Goal: Check status: Check status

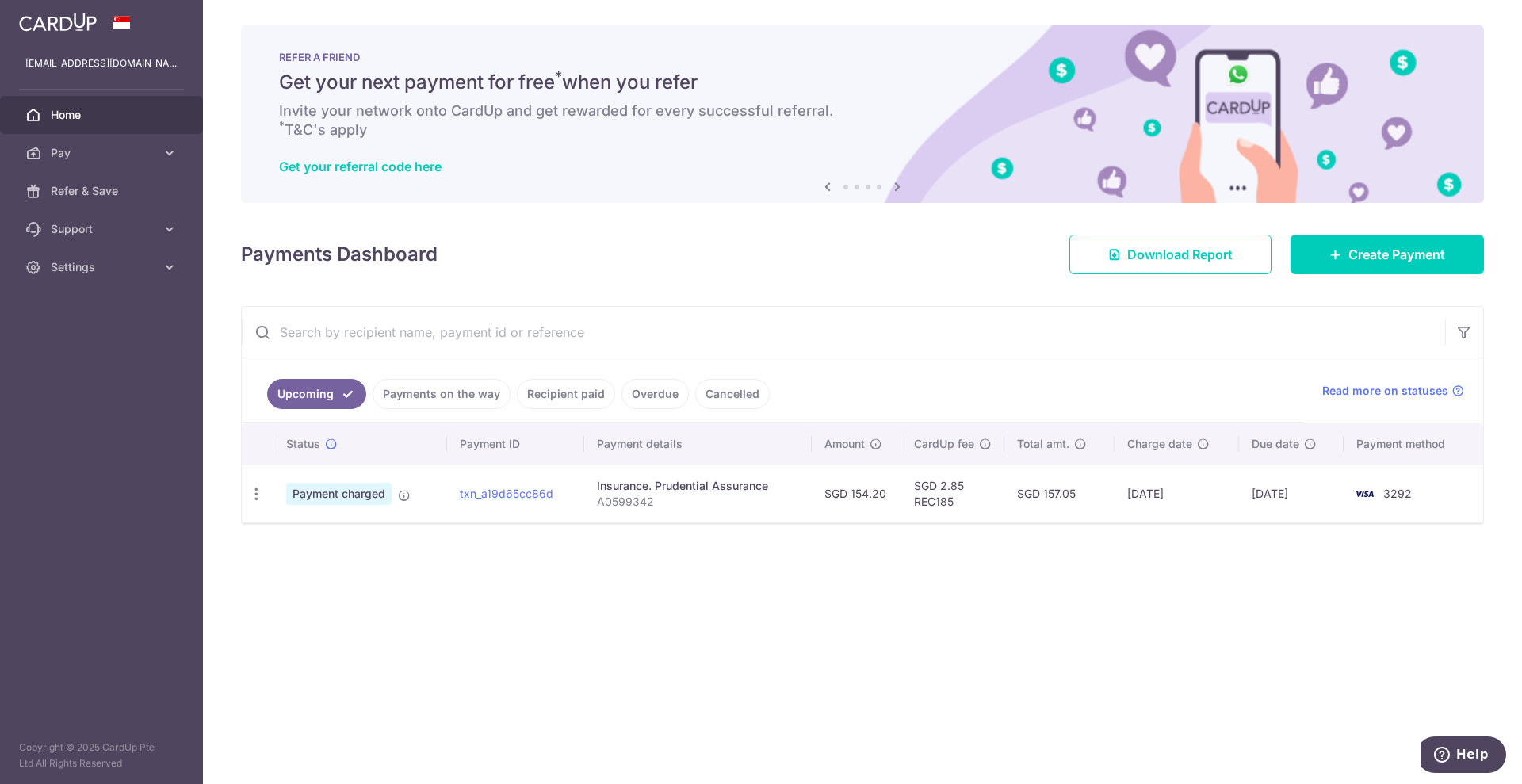
click at [332, 385] on link "Upcoming" at bounding box center [316, 394] width 99 height 30
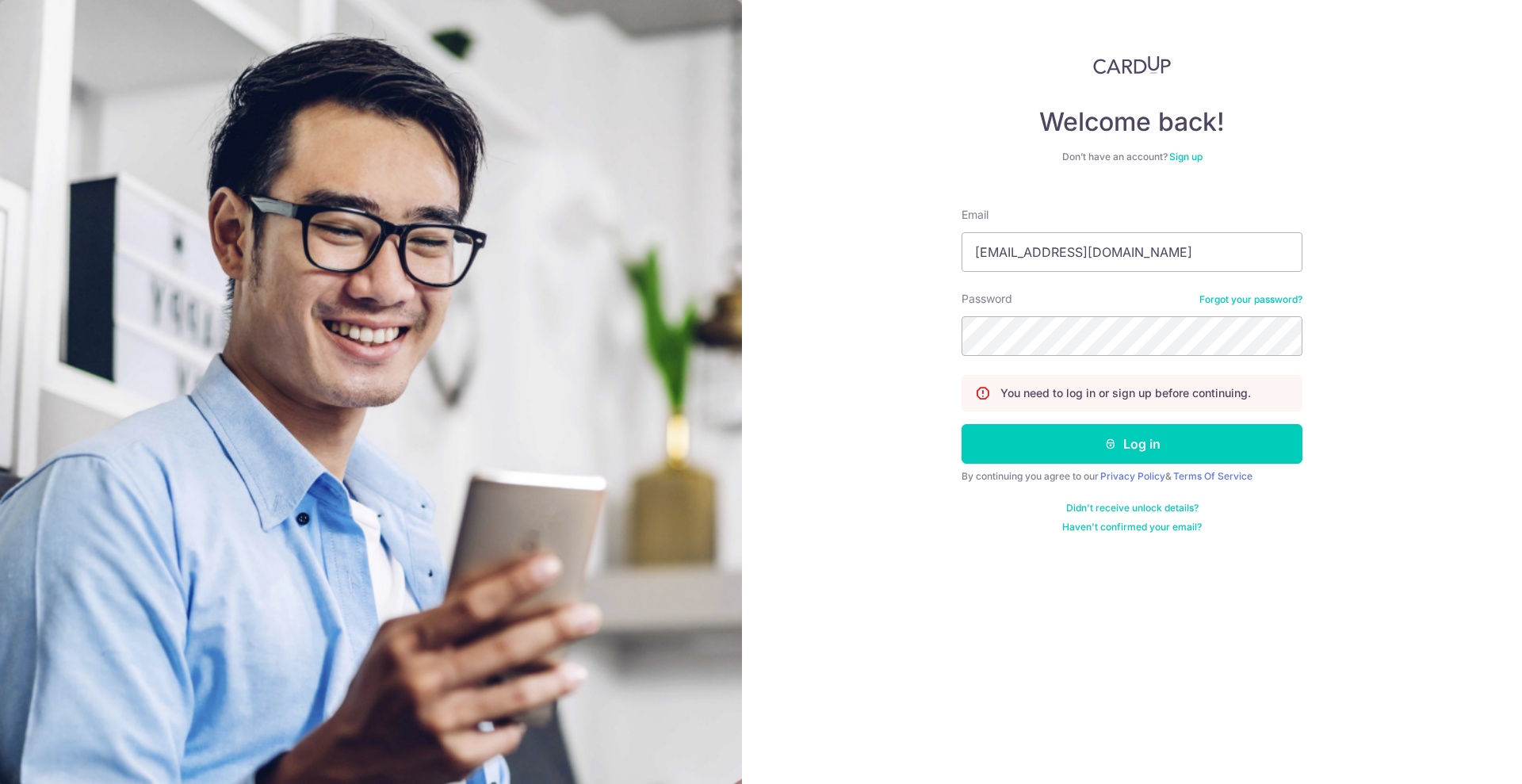
drag, startPoint x: 1138, startPoint y: 247, endPoint x: 943, endPoint y: 258, distance: 195.3
click at [943, 258] on div "Welcome back! Don’t have an account? Sign up Email [EMAIL_ADDRESS][DOMAIN_NAME]…" at bounding box center [1132, 392] width 780 height 784
type input "[EMAIL_ADDRESS][DOMAIN_NAME]"
click at [962, 424] on button "Log in" at bounding box center [1132, 443] width 341 height 39
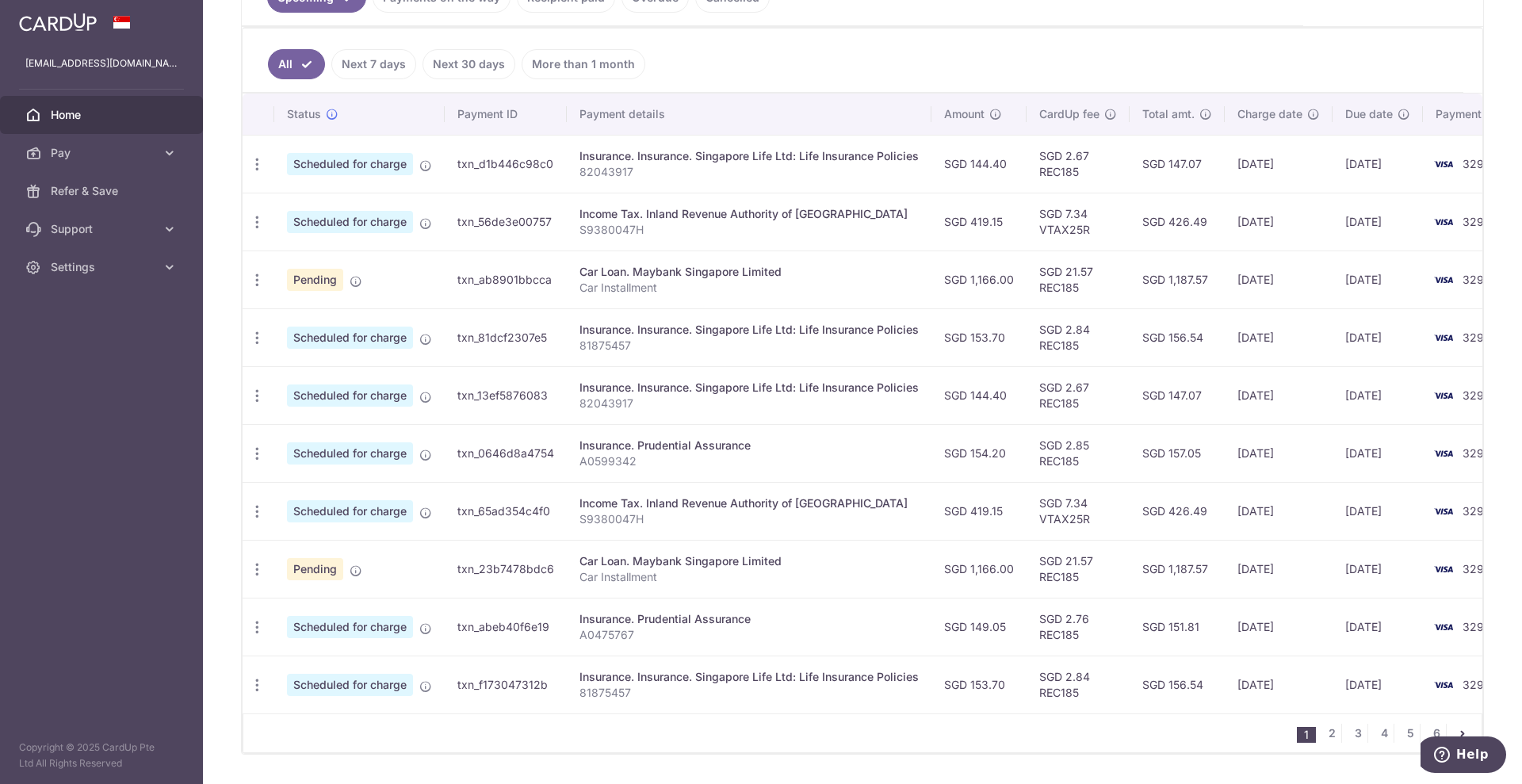
scroll to position [297, 0]
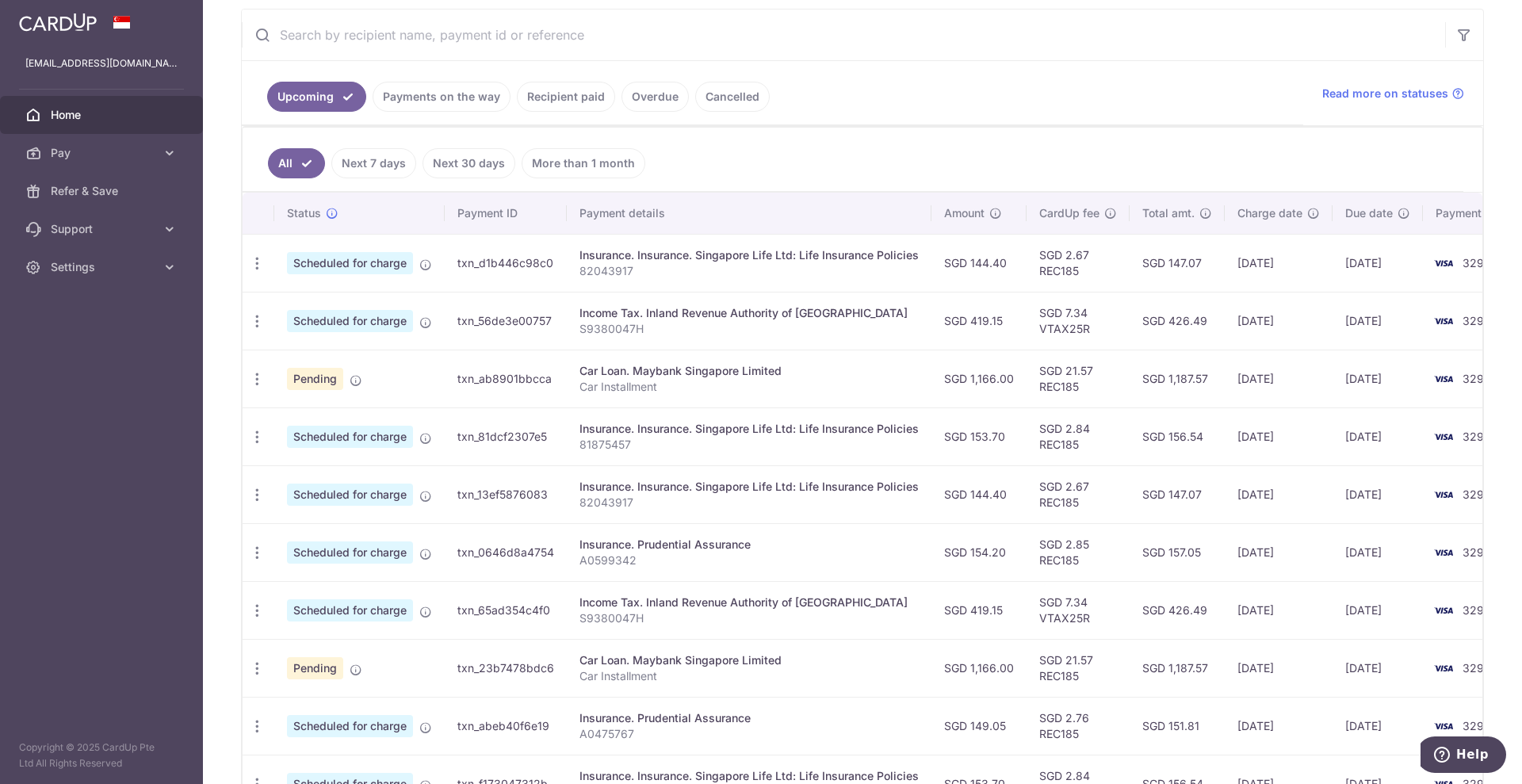
click at [515, 108] on li "Recipient paid" at bounding box center [563, 96] width 105 height 30
click at [568, 94] on link "Recipient paid" at bounding box center [565, 96] width 99 height 30
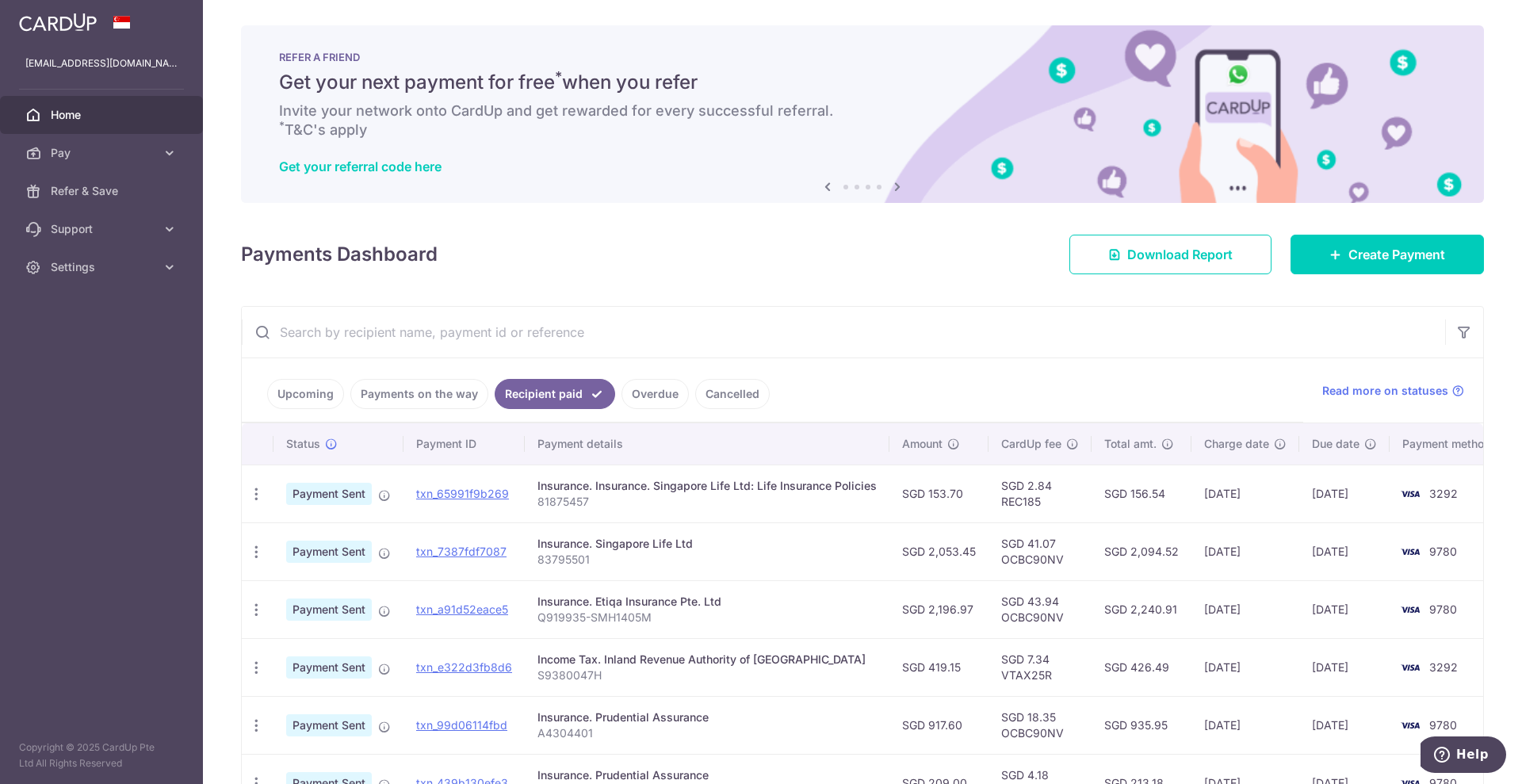
scroll to position [99, 0]
